Goal: Task Accomplishment & Management: Use online tool/utility

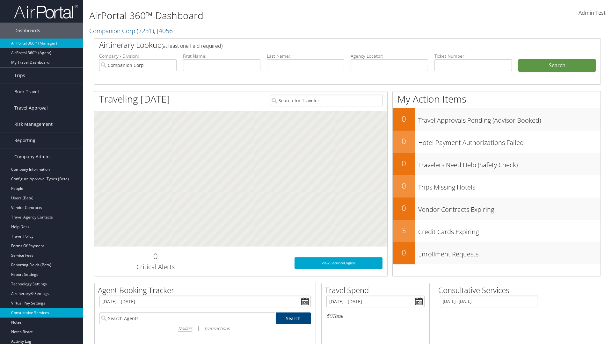
click at [41, 313] on link "Consultative Services" at bounding box center [41, 313] width 83 height 10
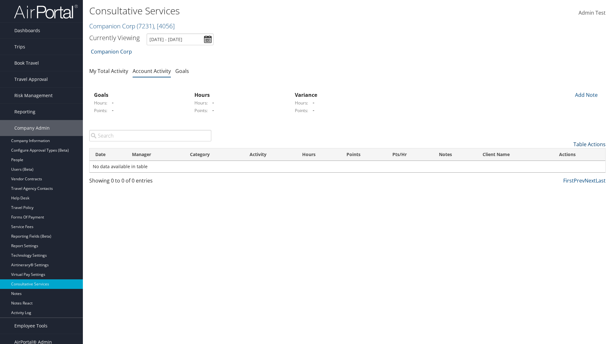
click at [589, 144] on link "Table Actions" at bounding box center [589, 144] width 32 height 7
click at [563, 154] on link "New Record" at bounding box center [563, 154] width 84 height 11
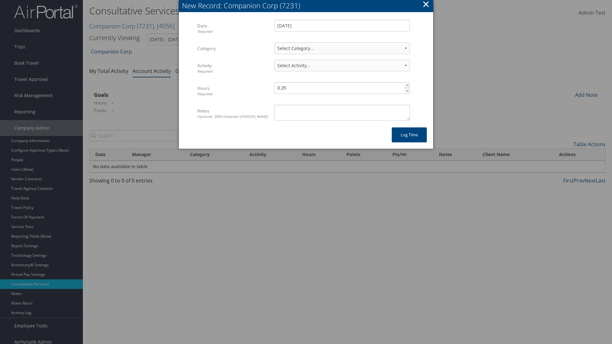
select select "2"
select select "239-1"
click at [342, 112] on textarea "Notes Optional. 2000 characters [PERSON_NAME]." at bounding box center [341, 113] width 135 height 16
type textarea "Auto Test Notes"
click at [409, 135] on button "Log time" at bounding box center [409, 134] width 35 height 15
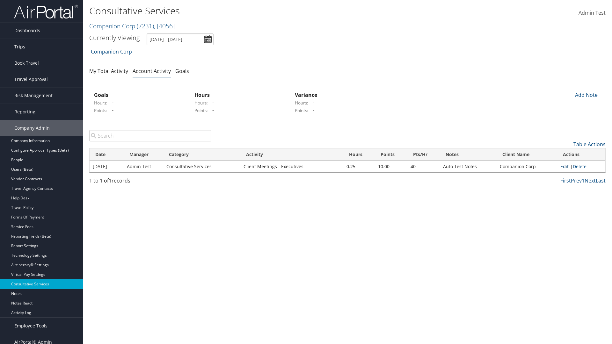
click at [564, 166] on link "Edit" at bounding box center [564, 166] width 8 height 6
select select "2"
select select "239-1"
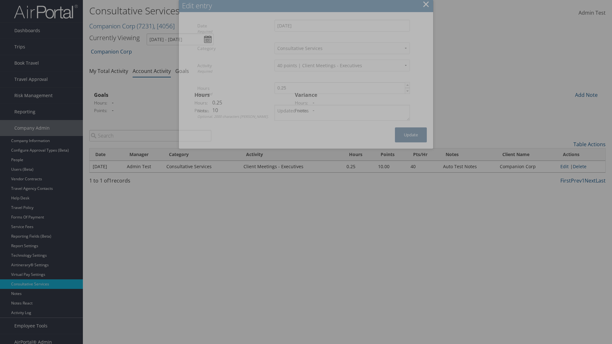
type textarea "Updated notes"
click at [411, 135] on button "Update" at bounding box center [411, 134] width 32 height 15
